Goal: Information Seeking & Learning: Learn about a topic

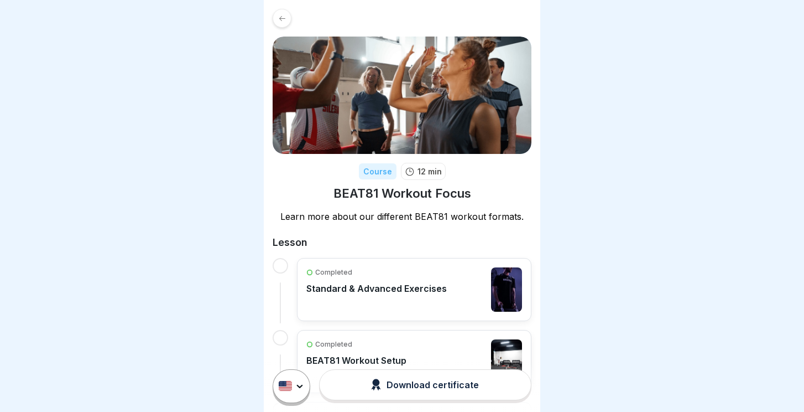
click at [280, 13] on div at bounding box center [282, 18] width 19 height 19
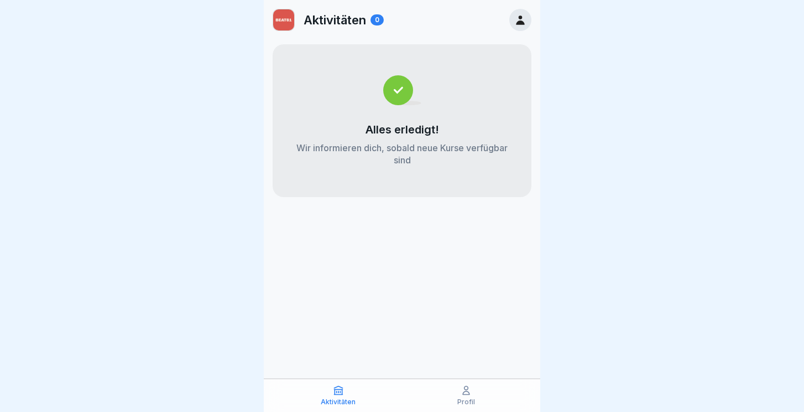
click at [336, 392] on icon at bounding box center [338, 390] width 8 height 8
click at [334, 400] on p "Aktivitäten" at bounding box center [338, 402] width 35 height 8
click at [450, 398] on div "Profil" at bounding box center [466, 394] width 122 height 21
click at [475, 395] on div "Profil" at bounding box center [466, 394] width 122 height 21
click at [357, 395] on div "Aktivitäten" at bounding box center [338, 394] width 122 height 21
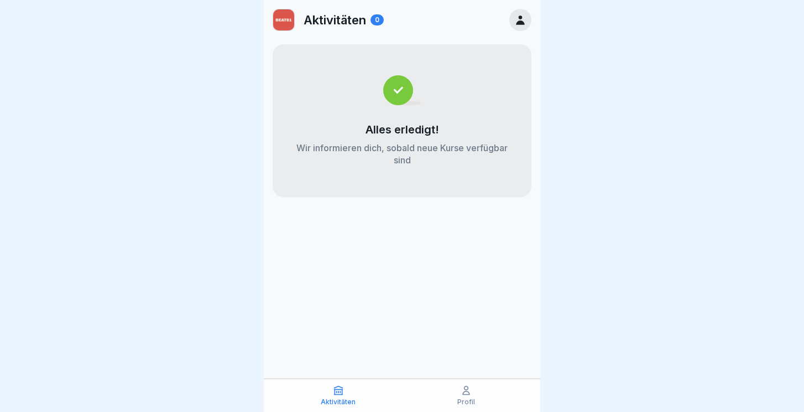
click at [459, 390] on div "Profil" at bounding box center [466, 394] width 122 height 21
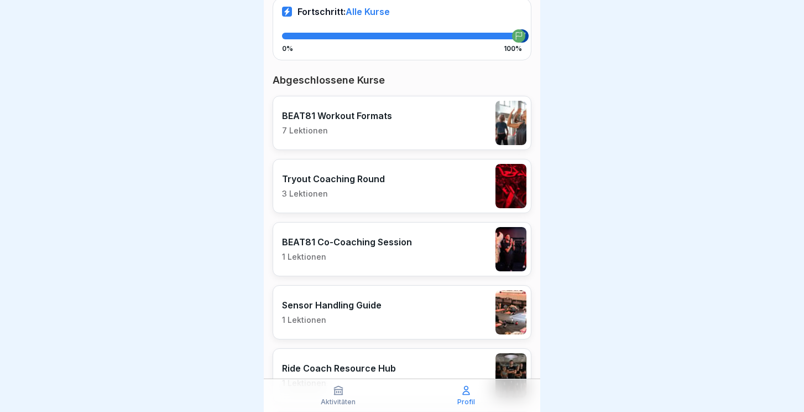
scroll to position [168, 0]
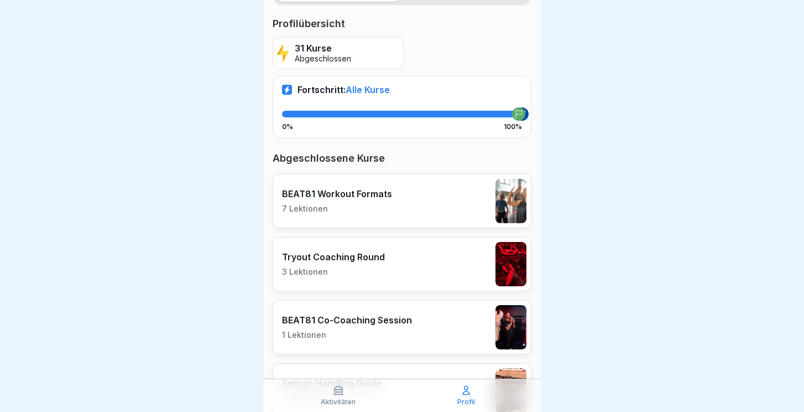
click at [398, 202] on div "BEAT81 Workout Formats 7 Lektionen" at bounding box center [402, 201] width 259 height 54
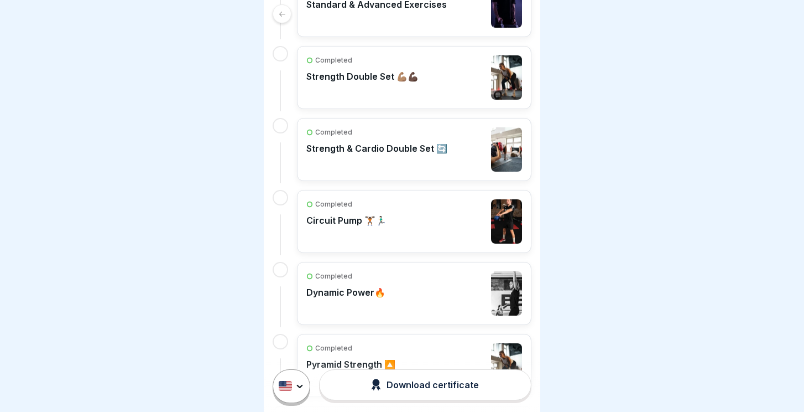
scroll to position [409, 0]
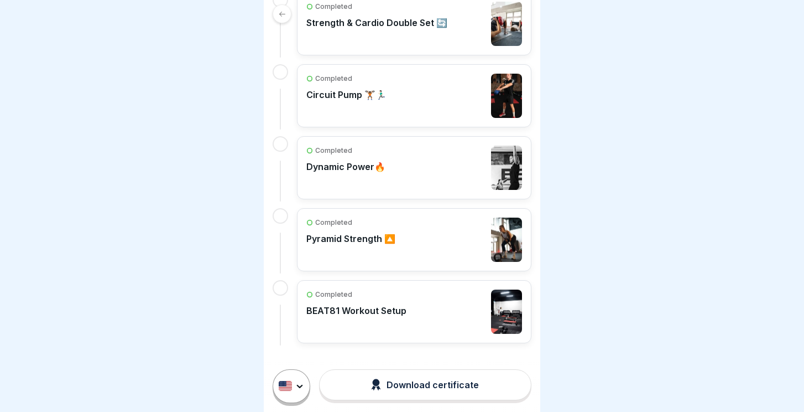
click at [398, 285] on div "Completed BEAT81 Workout Setup" at bounding box center [414, 311] width 235 height 63
click at [420, 305] on div "Completed BEAT81 Workout Setup" at bounding box center [414, 311] width 216 height 44
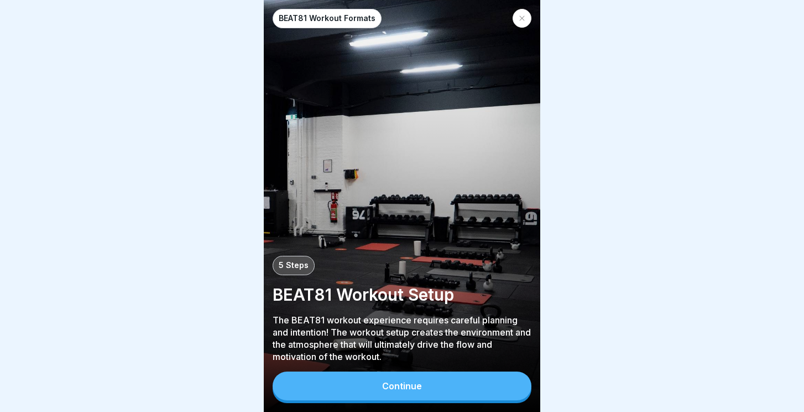
click at [407, 373] on button "Continue" at bounding box center [402, 385] width 259 height 29
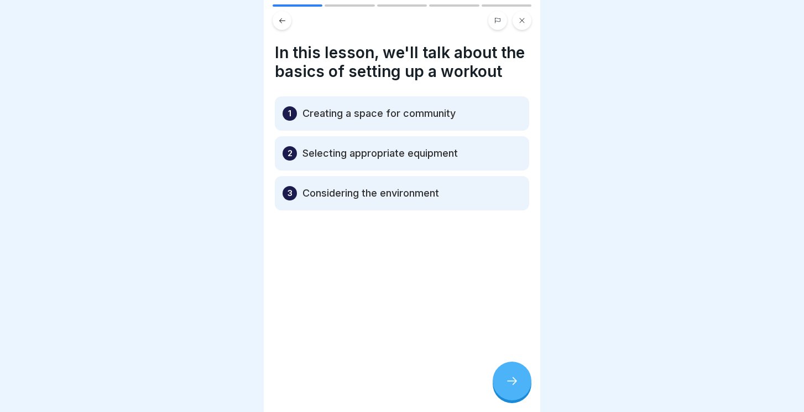
click at [517, 388] on div at bounding box center [512, 380] width 39 height 39
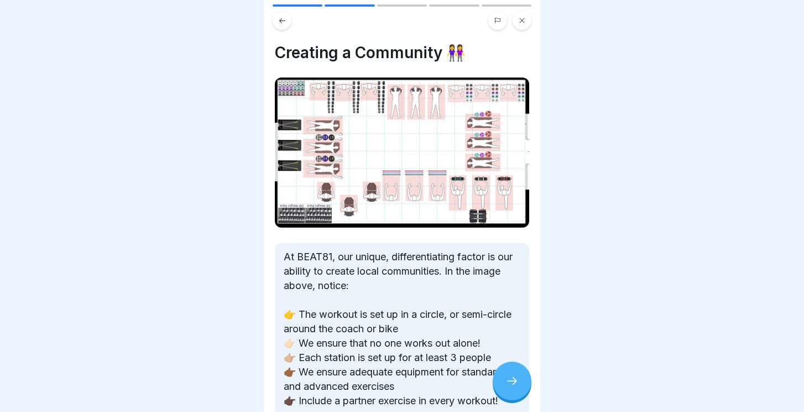
click at [504, 388] on div at bounding box center [512, 380] width 39 height 39
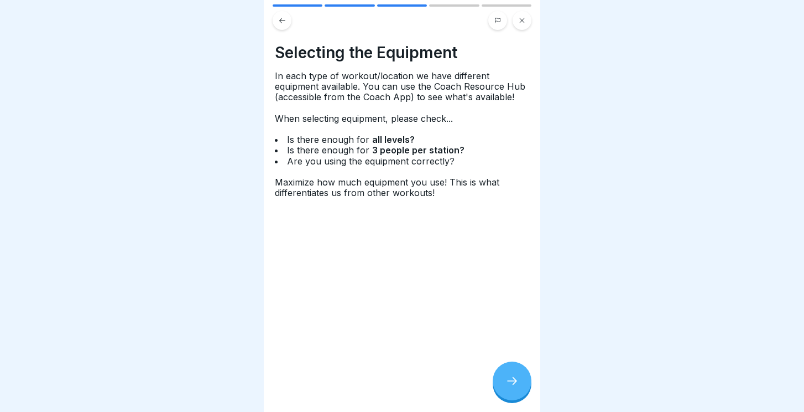
click at [504, 388] on div at bounding box center [512, 380] width 39 height 39
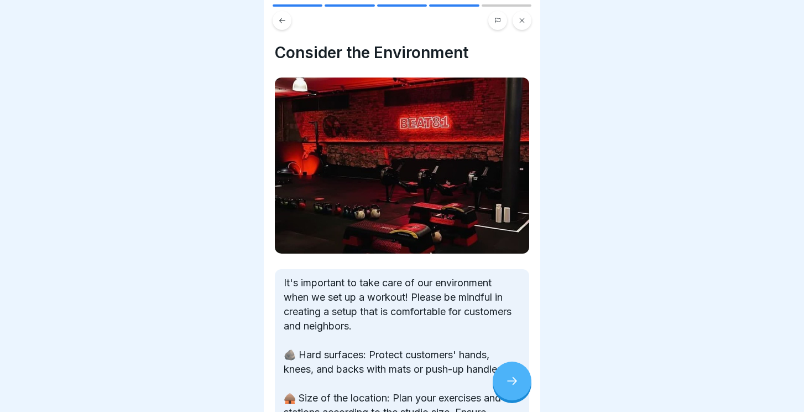
click at [504, 388] on div at bounding box center [512, 380] width 39 height 39
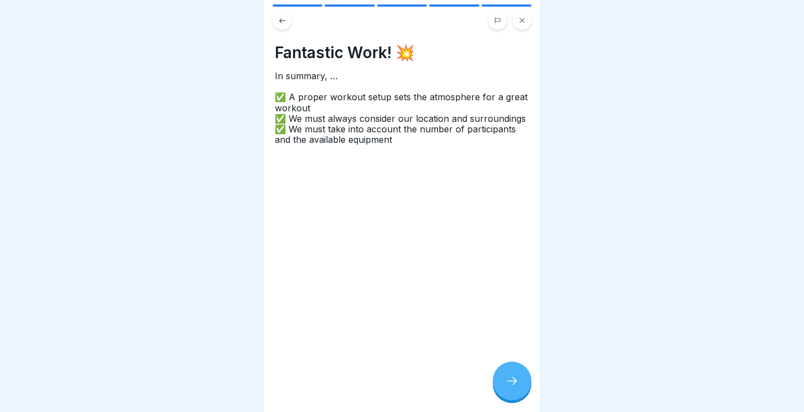
click at [504, 388] on div at bounding box center [512, 380] width 39 height 39
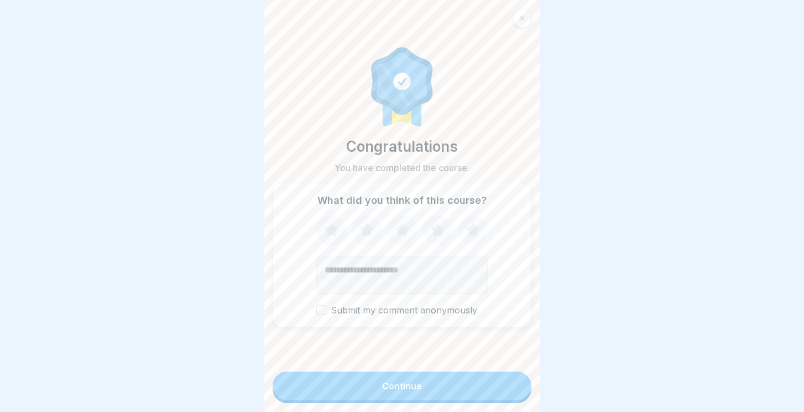
click at [478, 378] on button "Continue" at bounding box center [402, 385] width 259 height 29
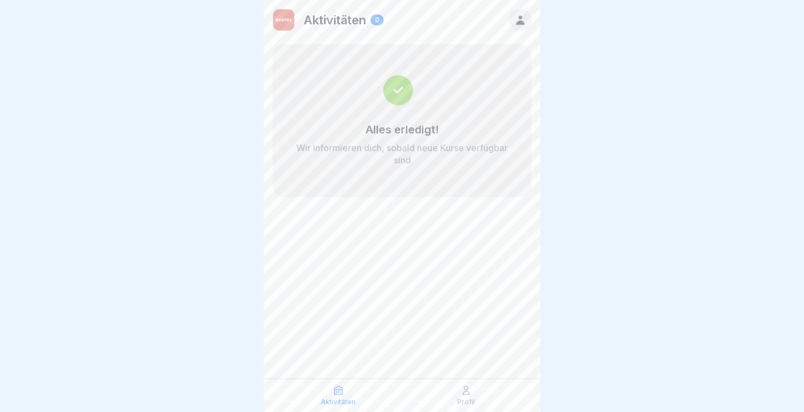
click at [346, 391] on div "Aktivitäten" at bounding box center [338, 394] width 122 height 21
click at [282, 23] on img at bounding box center [283, 19] width 21 height 21
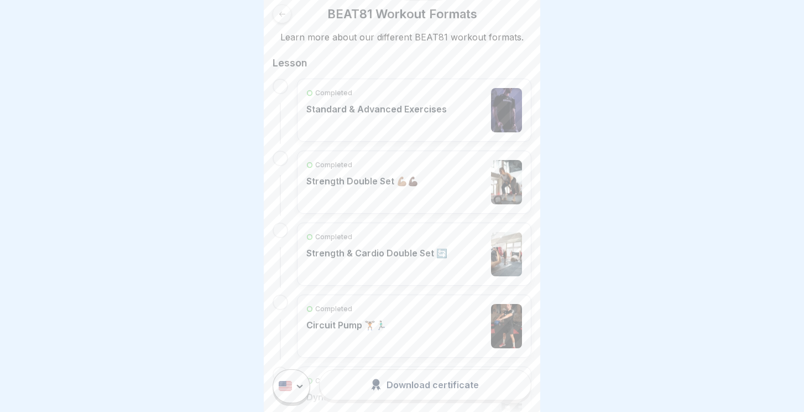
scroll to position [148, 0]
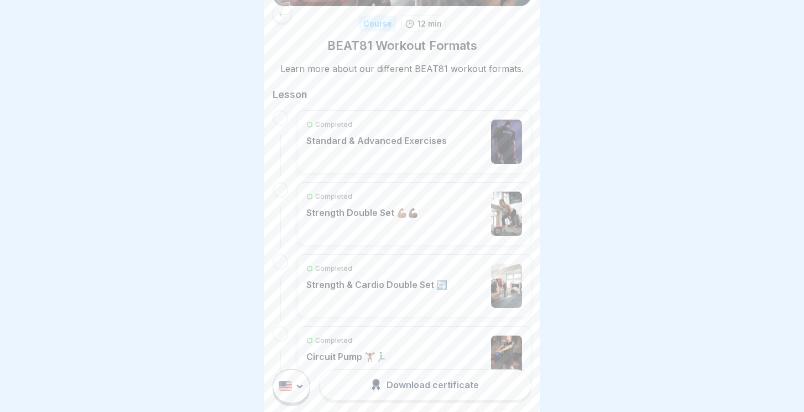
click at [281, 17] on icon at bounding box center [282, 14] width 8 height 8
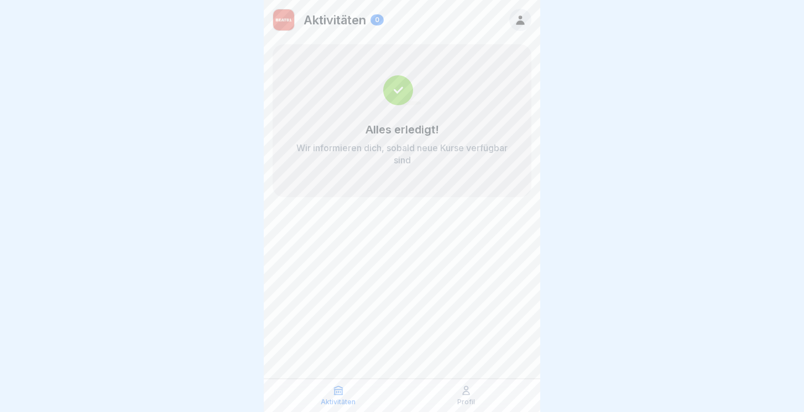
click at [341, 394] on icon at bounding box center [338, 390] width 8 height 8
click at [363, 24] on p "Aktivitäten" at bounding box center [335, 20] width 63 height 14
click at [523, 14] on icon at bounding box center [520, 20] width 12 height 12
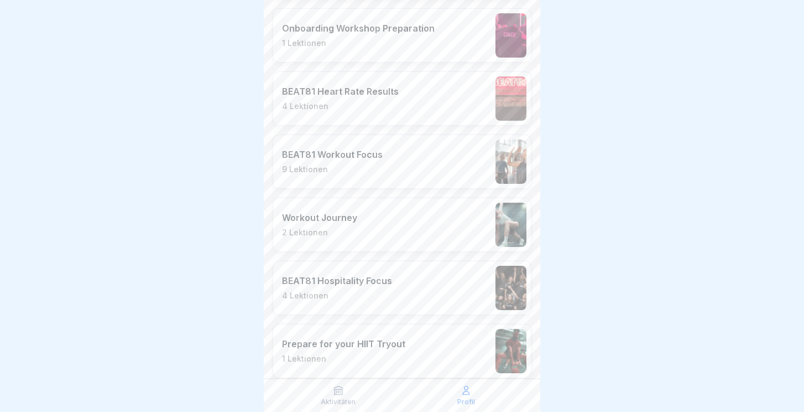
scroll to position [1887, 0]
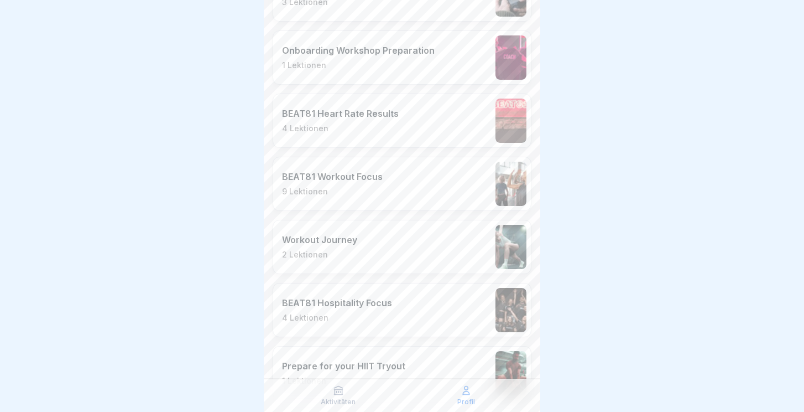
click at [373, 258] on div "Workout Journey 2 Lektionen" at bounding box center [402, 247] width 259 height 54
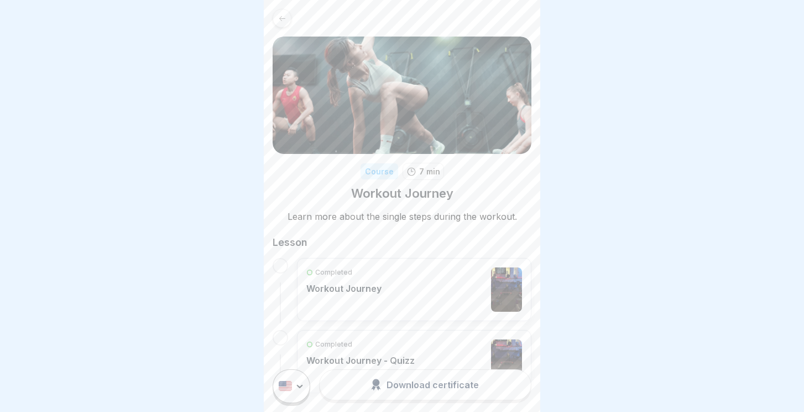
click at [424, 304] on div "Completed Workout Journey" at bounding box center [414, 289] width 216 height 44
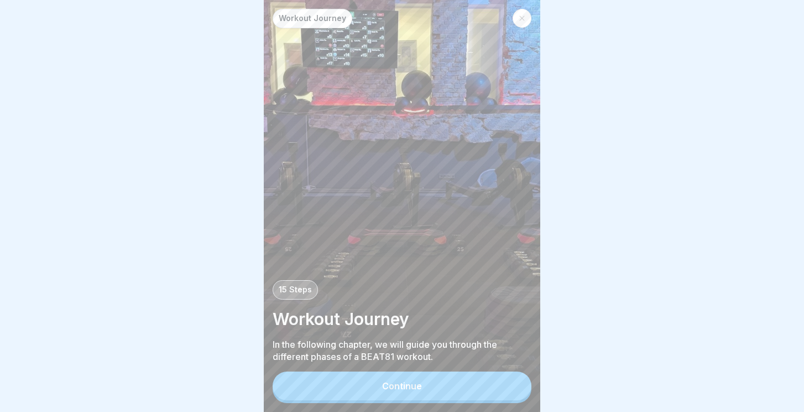
click at [459, 376] on button "Continue" at bounding box center [402, 385] width 259 height 29
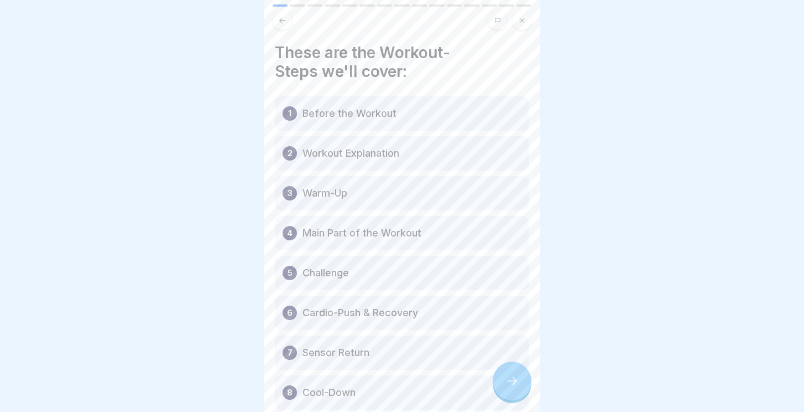
click at [509, 387] on icon at bounding box center [512, 380] width 13 height 13
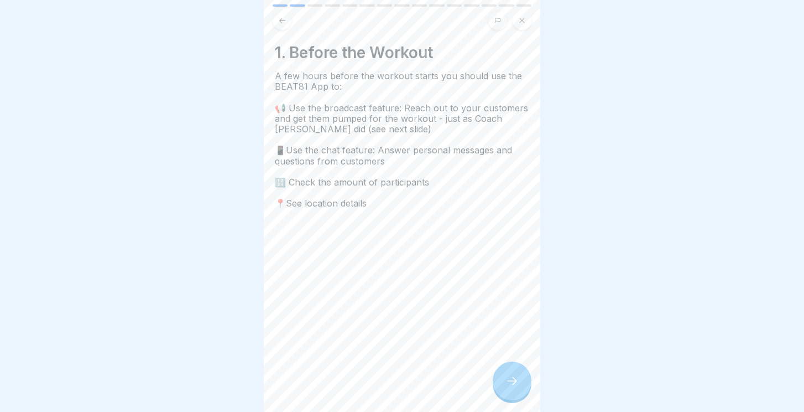
click at [509, 387] on icon at bounding box center [512, 380] width 13 height 13
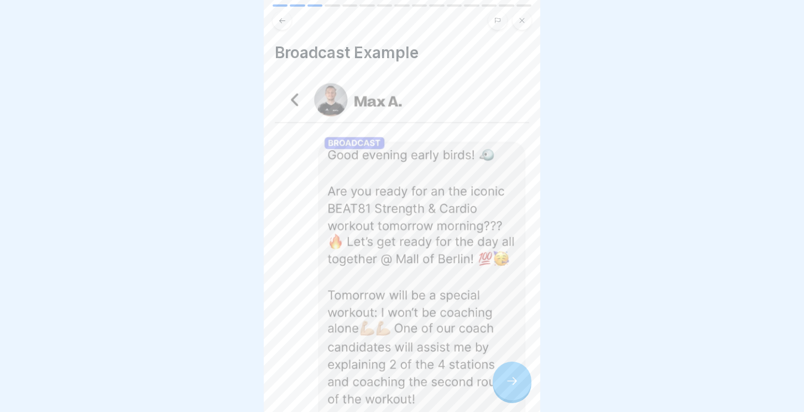
click at [509, 387] on icon at bounding box center [512, 380] width 13 height 13
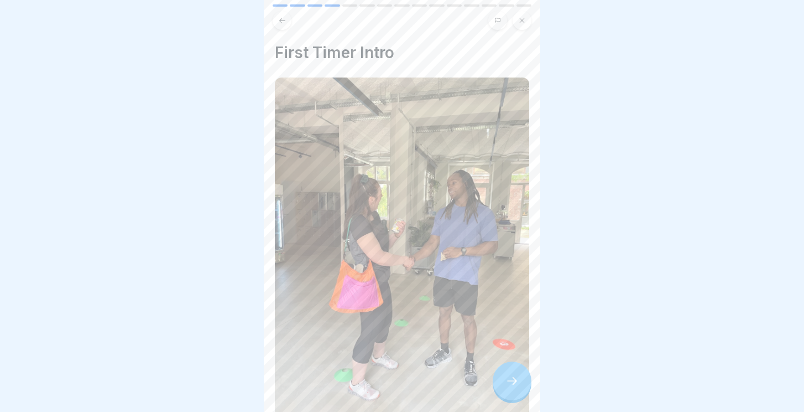
click at [509, 387] on icon at bounding box center [512, 380] width 13 height 13
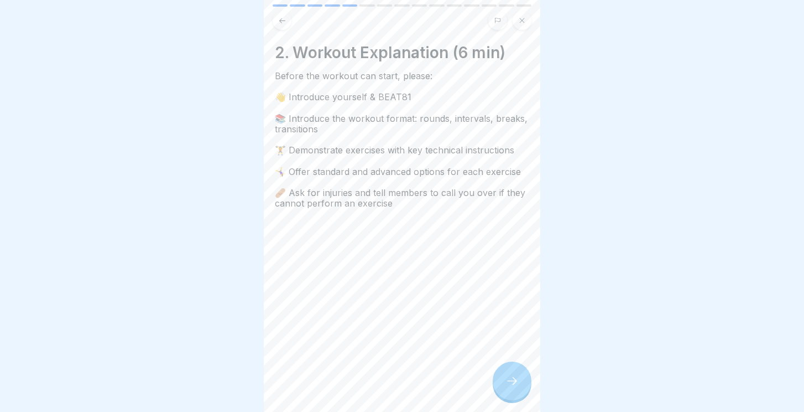
click at [509, 387] on icon at bounding box center [512, 380] width 13 height 13
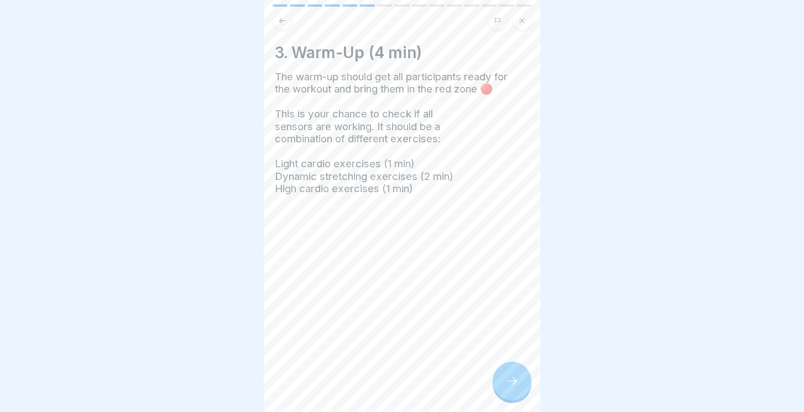
click at [509, 387] on icon at bounding box center [512, 380] width 13 height 13
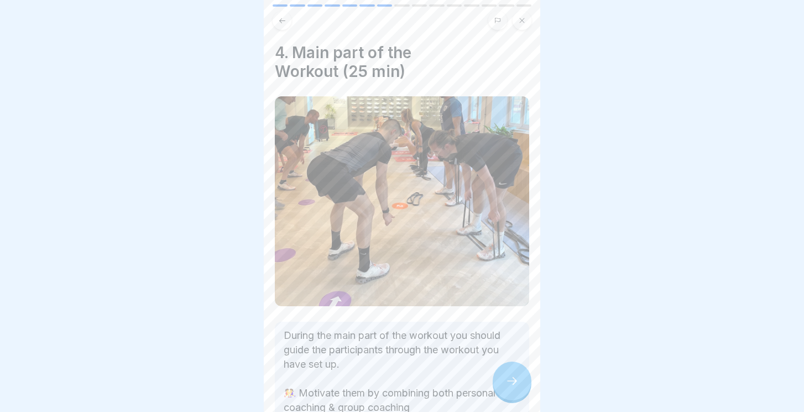
click at [508, 387] on icon at bounding box center [512, 380] width 13 height 13
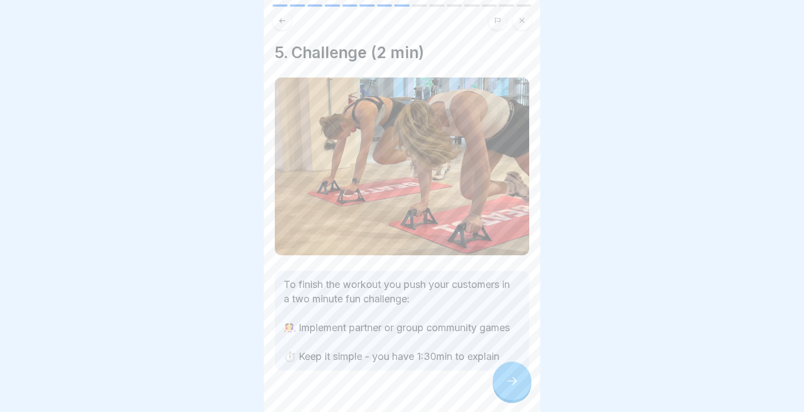
click at [508, 387] on icon at bounding box center [512, 380] width 13 height 13
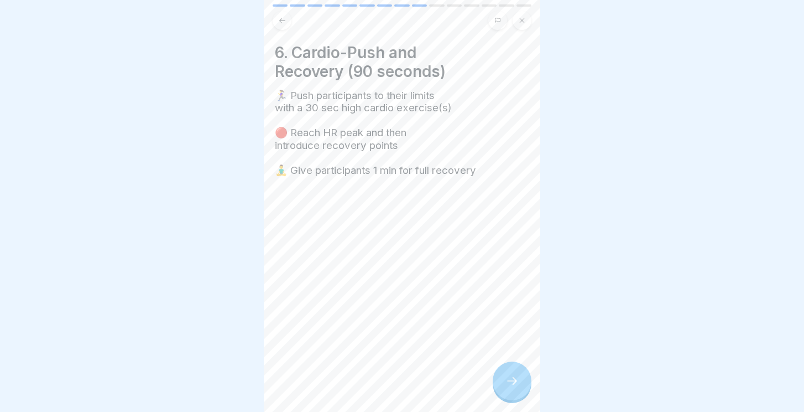
click at [508, 387] on icon at bounding box center [512, 380] width 13 height 13
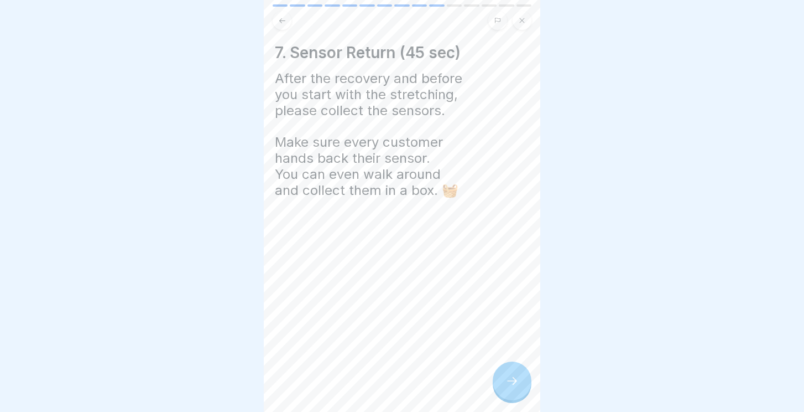
click at [508, 387] on icon at bounding box center [512, 380] width 13 height 13
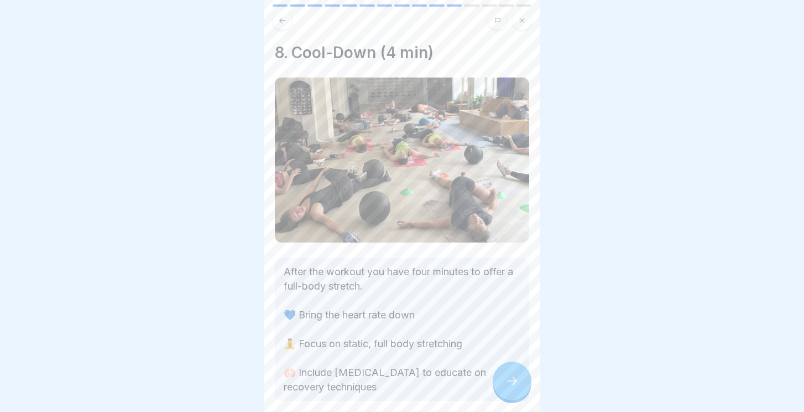
click at [285, 25] on button at bounding box center [282, 20] width 19 height 19
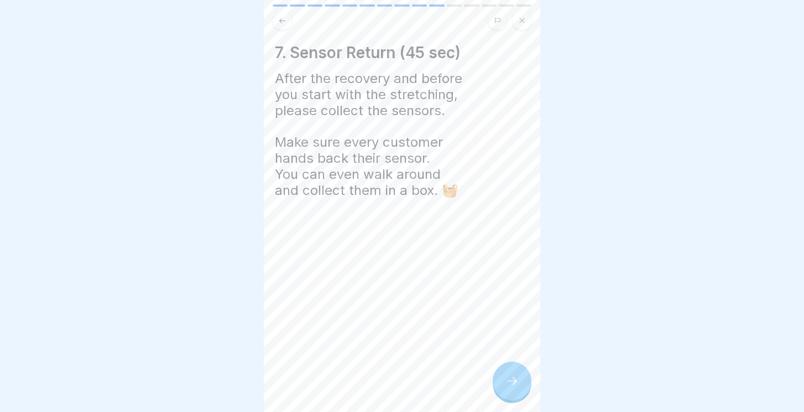
click at [285, 25] on button at bounding box center [282, 20] width 19 height 19
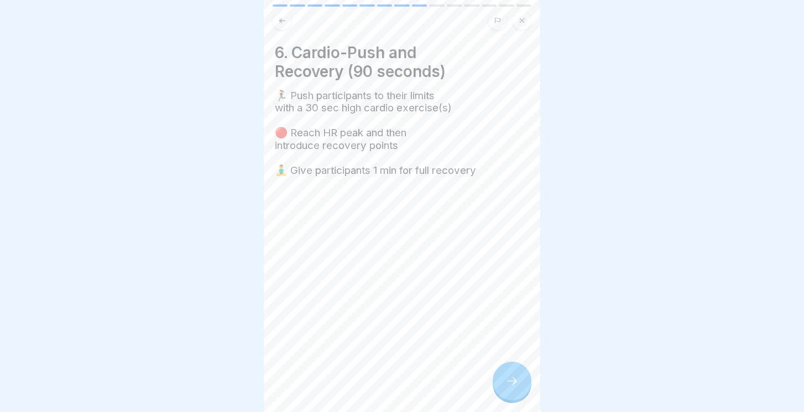
click at [285, 25] on button at bounding box center [282, 20] width 19 height 19
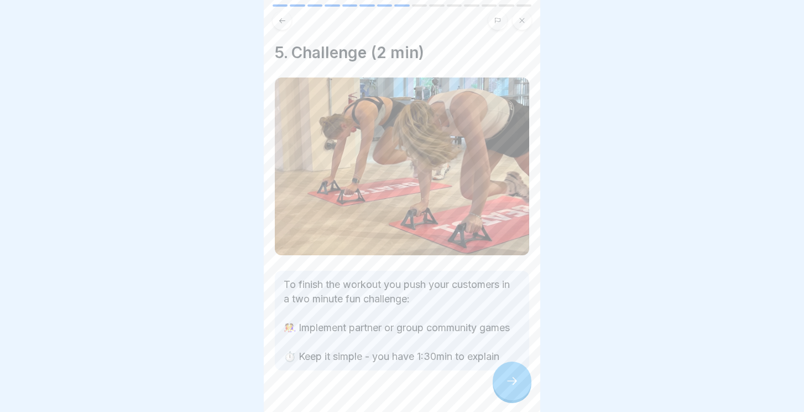
click at [504, 376] on div at bounding box center [512, 380] width 39 height 39
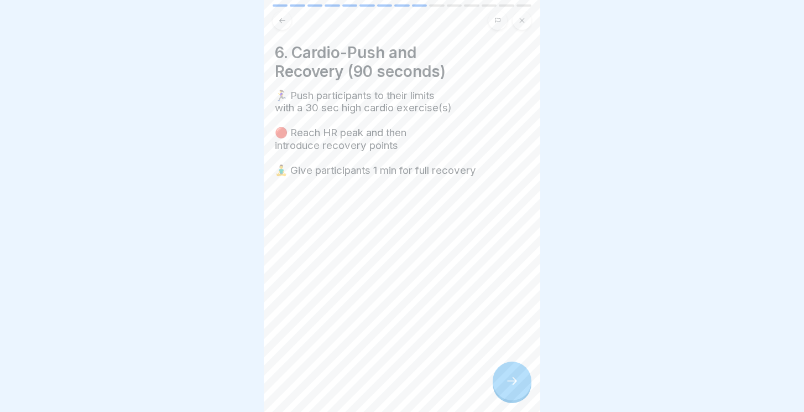
click at [503, 375] on div at bounding box center [512, 380] width 39 height 39
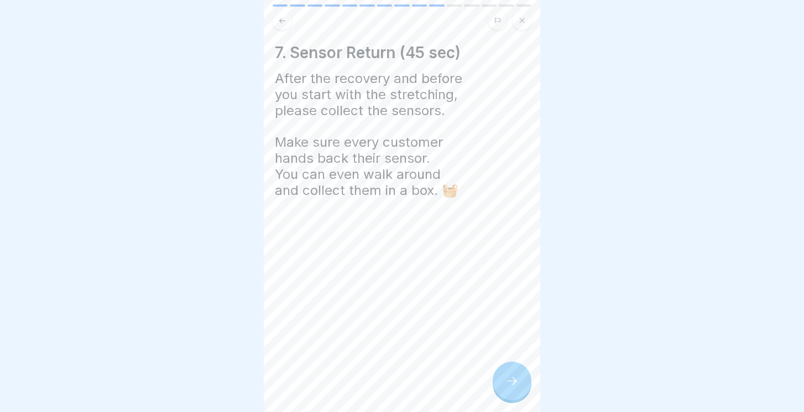
click at [510, 381] on icon at bounding box center [512, 380] width 13 height 13
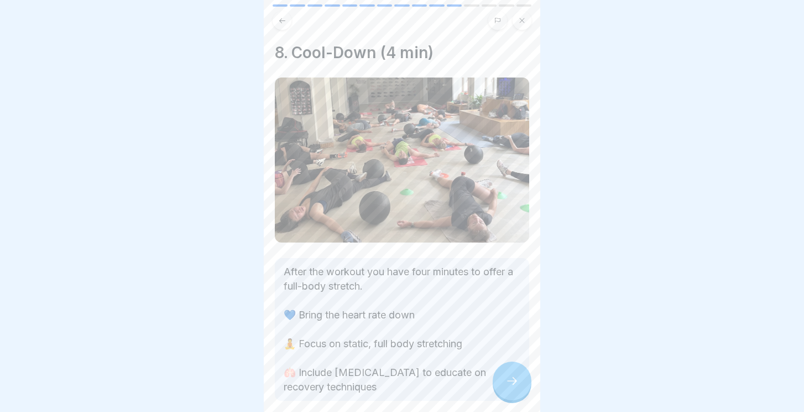
click at [510, 381] on icon at bounding box center [512, 380] width 13 height 13
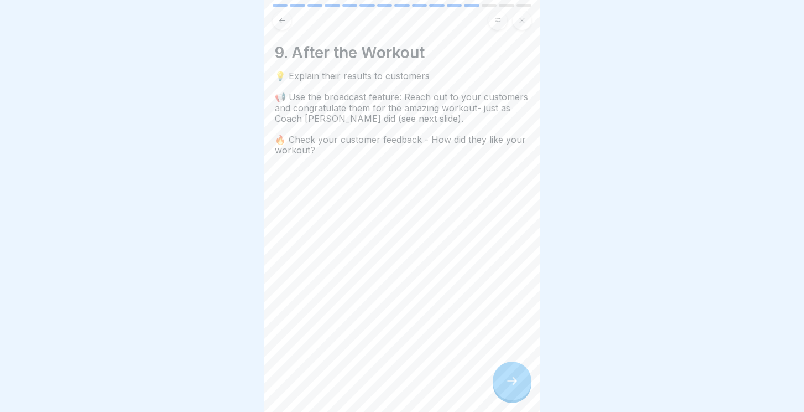
click at [278, 23] on icon at bounding box center [282, 21] width 8 height 8
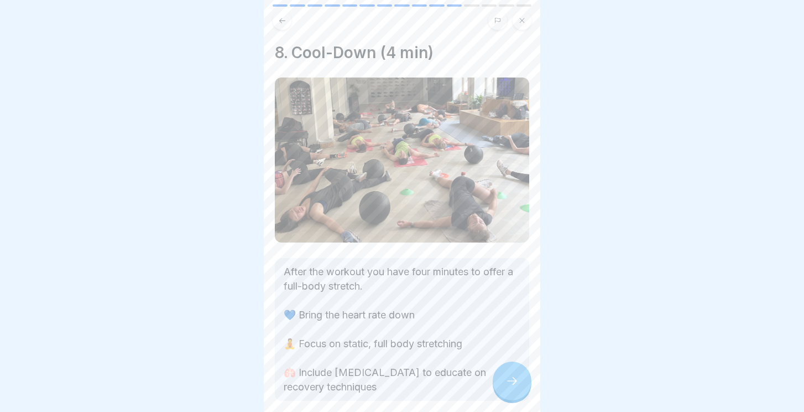
click at [285, 23] on icon at bounding box center [282, 21] width 8 height 8
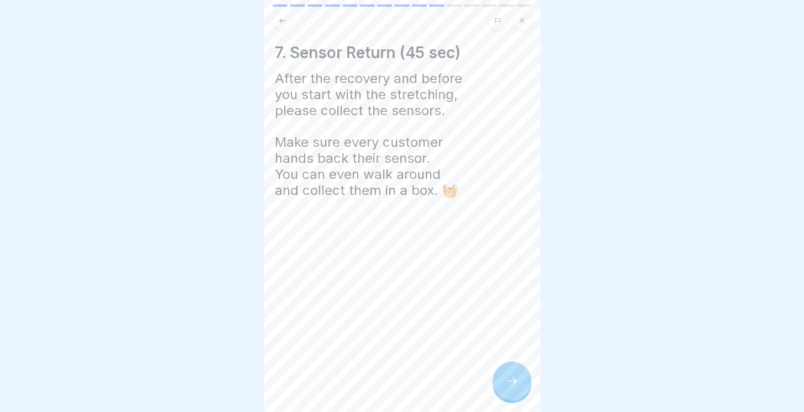
click at [285, 23] on icon at bounding box center [282, 21] width 8 height 8
